Goal: Task Accomplishment & Management: Use online tool/utility

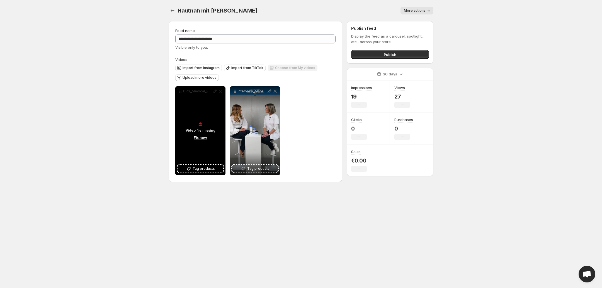
click at [207, 106] on div "Video file missing Fix now" at bounding box center [200, 130] width 50 height 89
click at [201, 98] on div "Video file missing Fix now" at bounding box center [200, 130] width 50 height 89
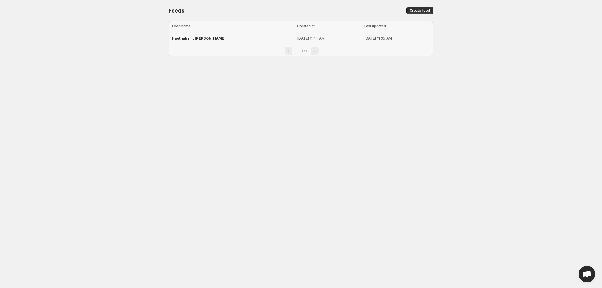
click at [211, 38] on span "Hautnah mit [PERSON_NAME]" at bounding box center [198, 38] width 53 height 4
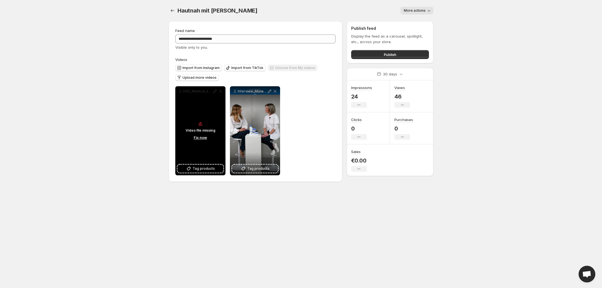
click at [199, 137] on button "Fix now" at bounding box center [200, 138] width 17 height 6
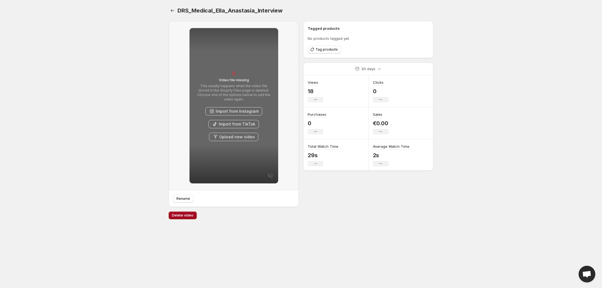
click at [182, 216] on span "Delete video" at bounding box center [182, 215] width 21 height 4
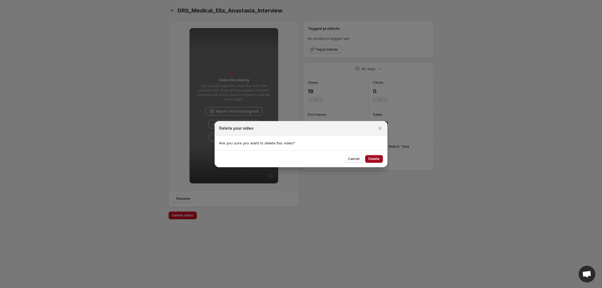
click at [370, 158] on span "Delete" at bounding box center [373, 159] width 11 height 4
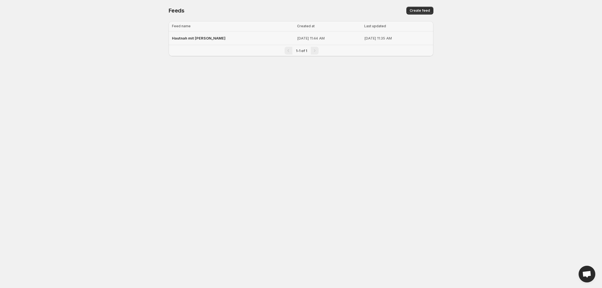
click at [200, 36] on span "Hautnah mit [PERSON_NAME]" at bounding box center [198, 38] width 53 height 4
